Goal: Information Seeking & Learning: Check status

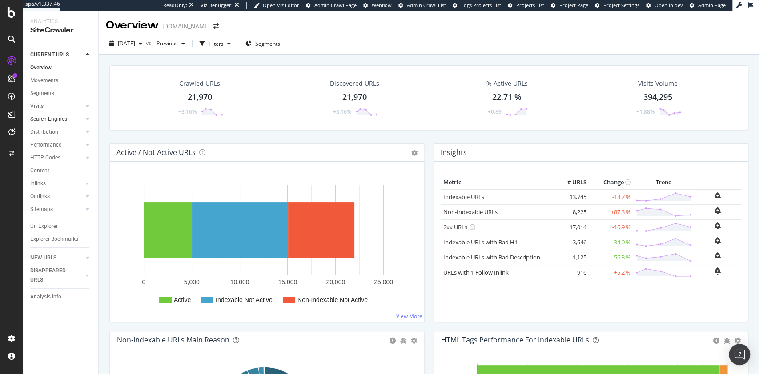
click at [67, 119] on link "Search Engines" at bounding box center [56, 119] width 53 height 9
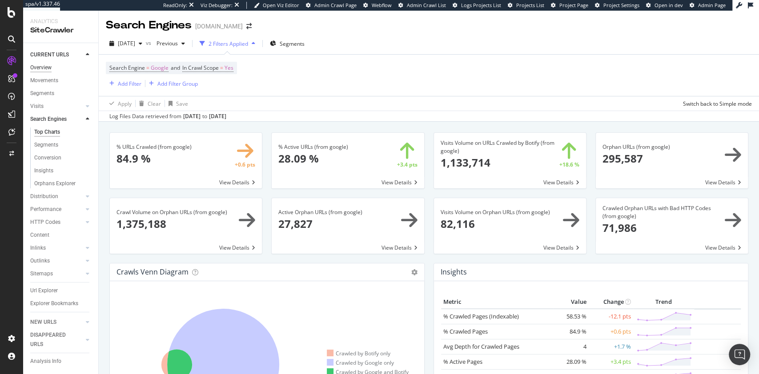
click at [43, 65] on div "Overview" at bounding box center [40, 67] width 21 height 9
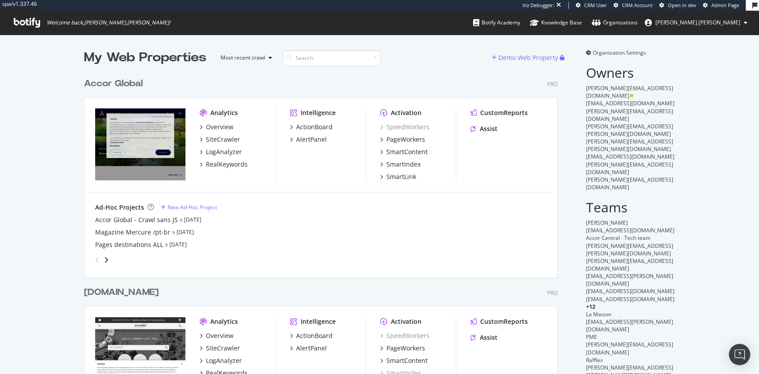
scroll to position [1600, 471]
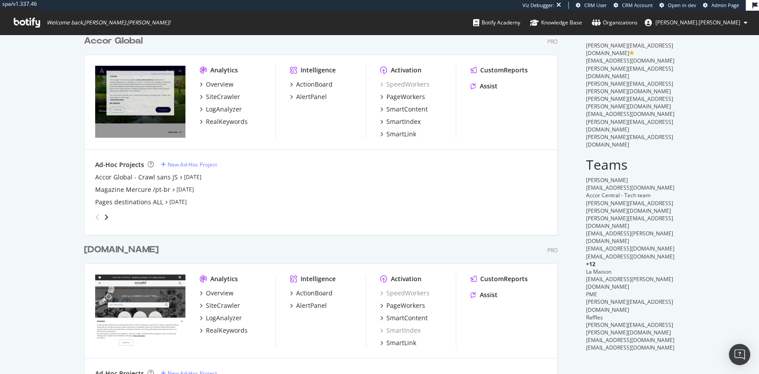
scroll to position [0, 0]
